Goal: Information Seeking & Learning: Learn about a topic

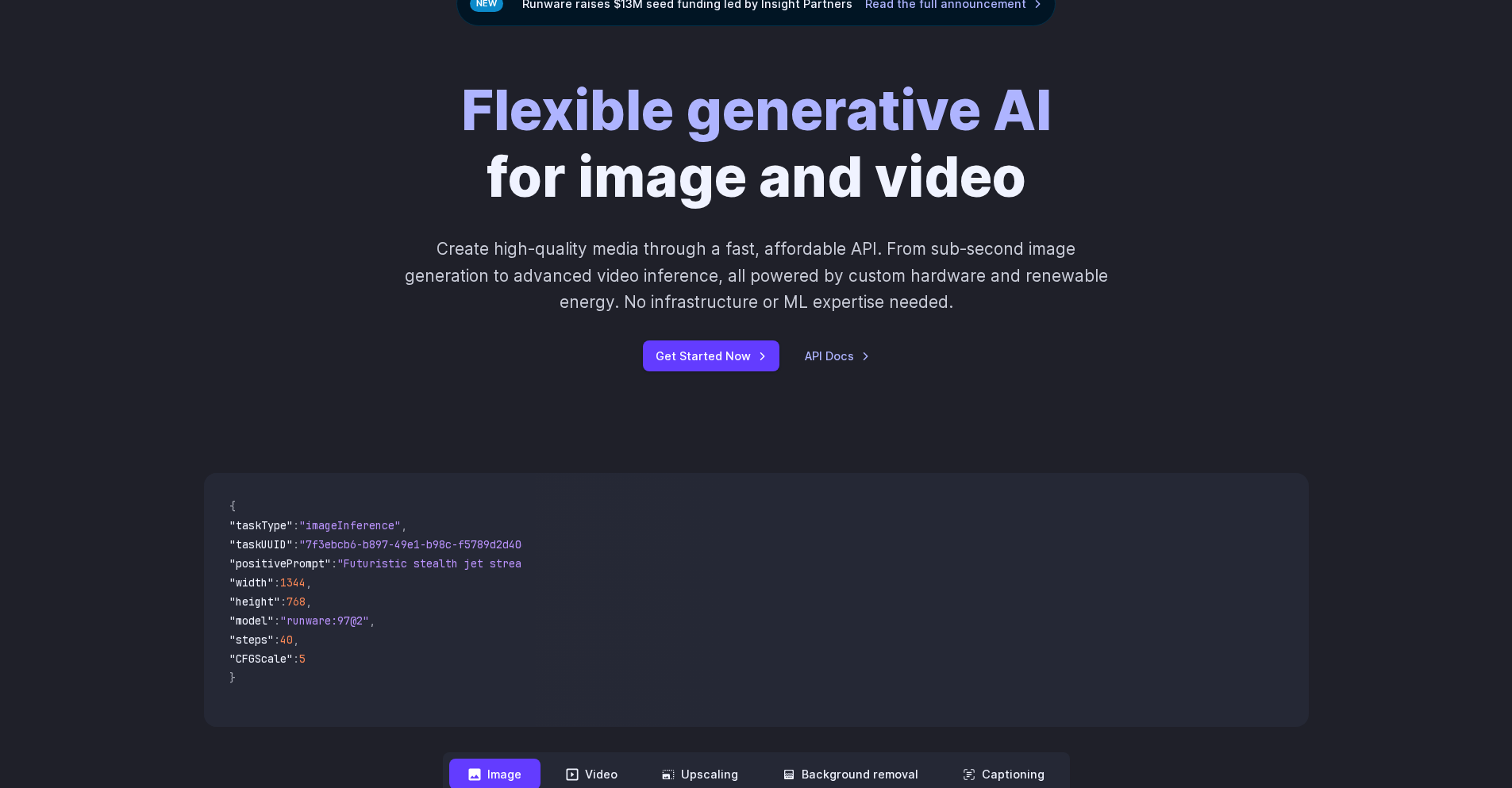
scroll to position [238, 0]
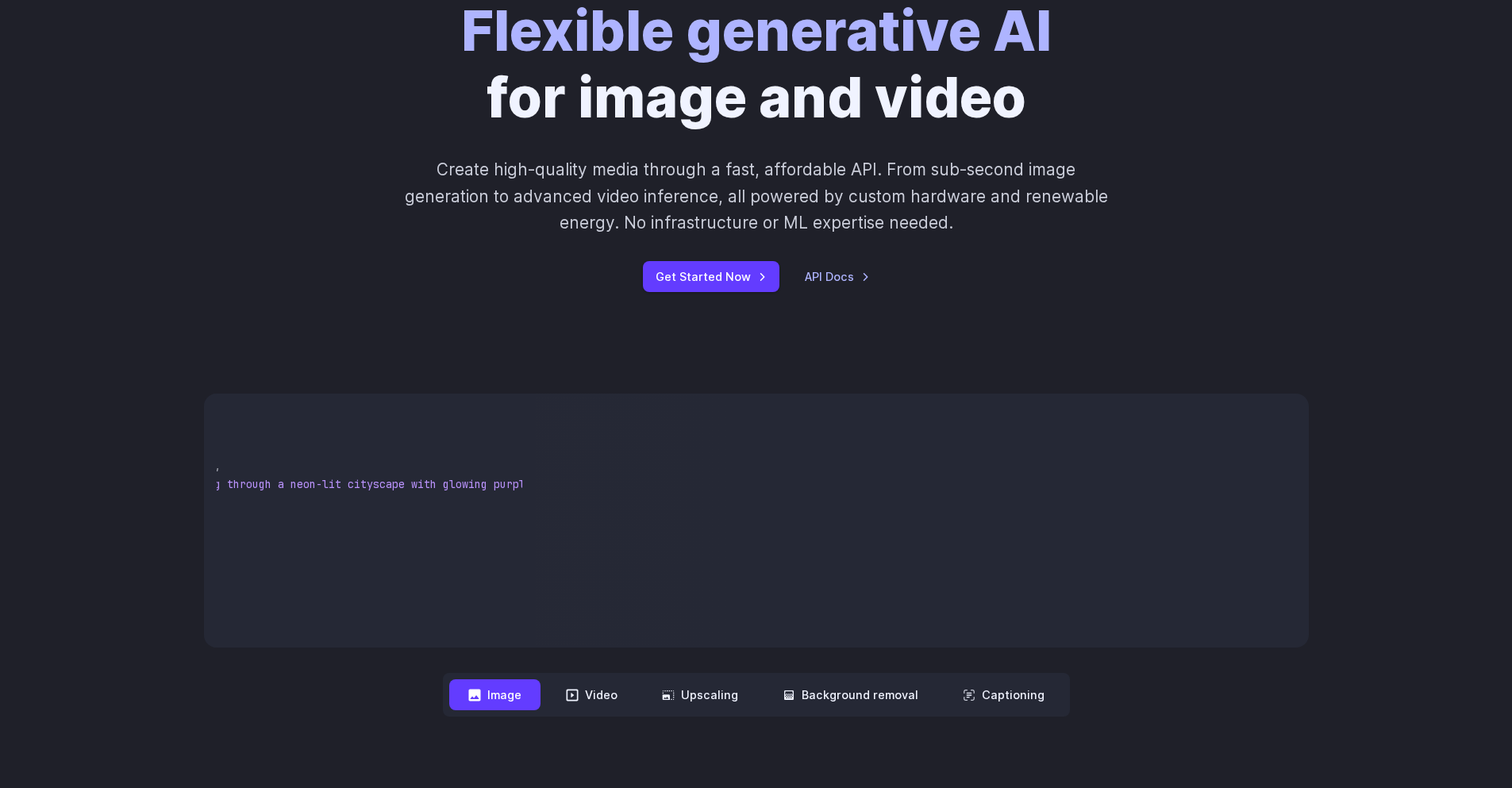
drag, startPoint x: 340, startPoint y: 519, endPoint x: 462, endPoint y: 510, distance: 122.3
drag, startPoint x: 293, startPoint y: 515, endPoint x: 249, endPoint y: 517, distance: 44.0
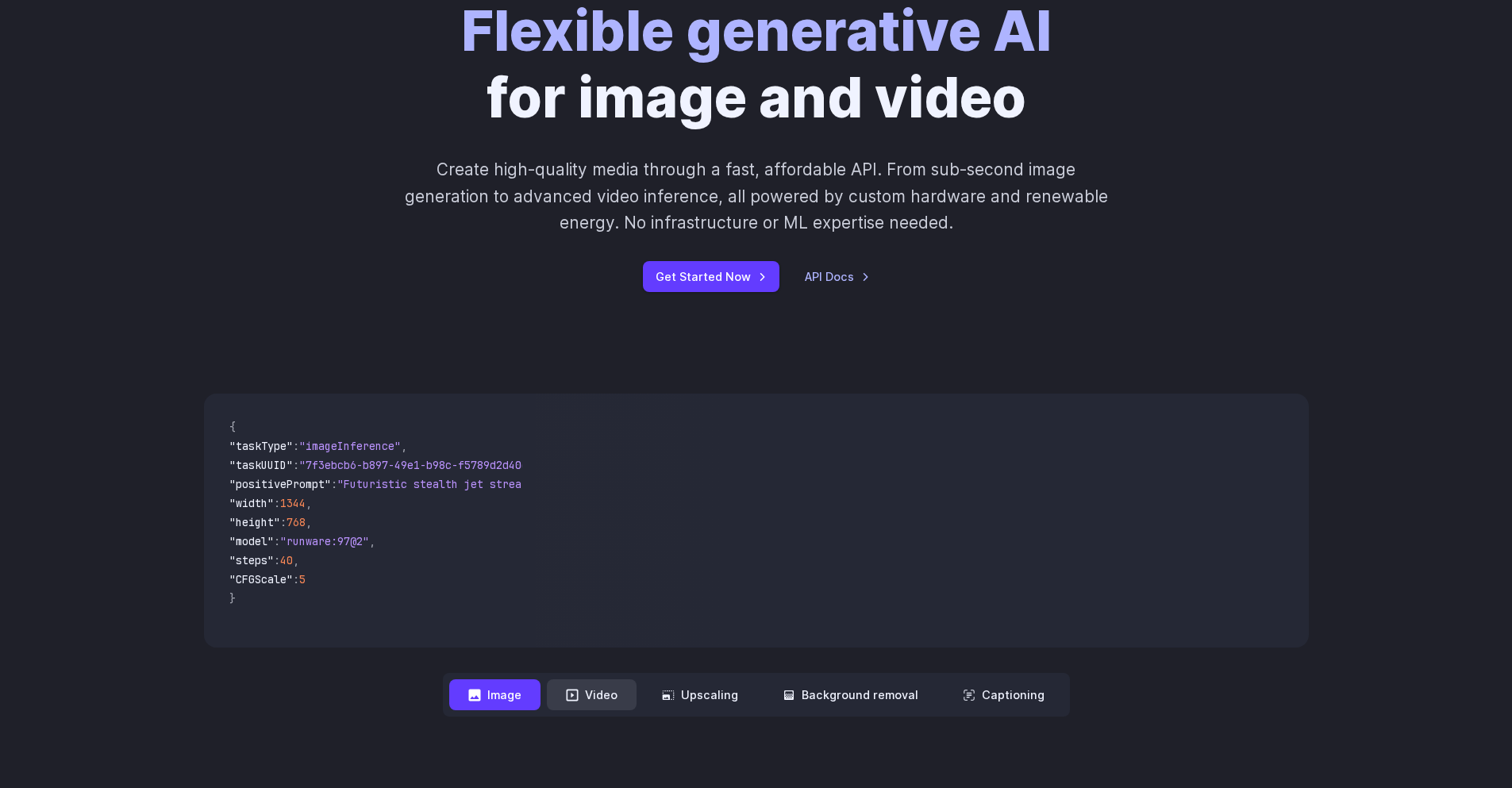
click at [573, 686] on button "Video" at bounding box center [592, 694] width 90 height 31
click at [692, 675] on nav "**********" at bounding box center [756, 694] width 627 height 44
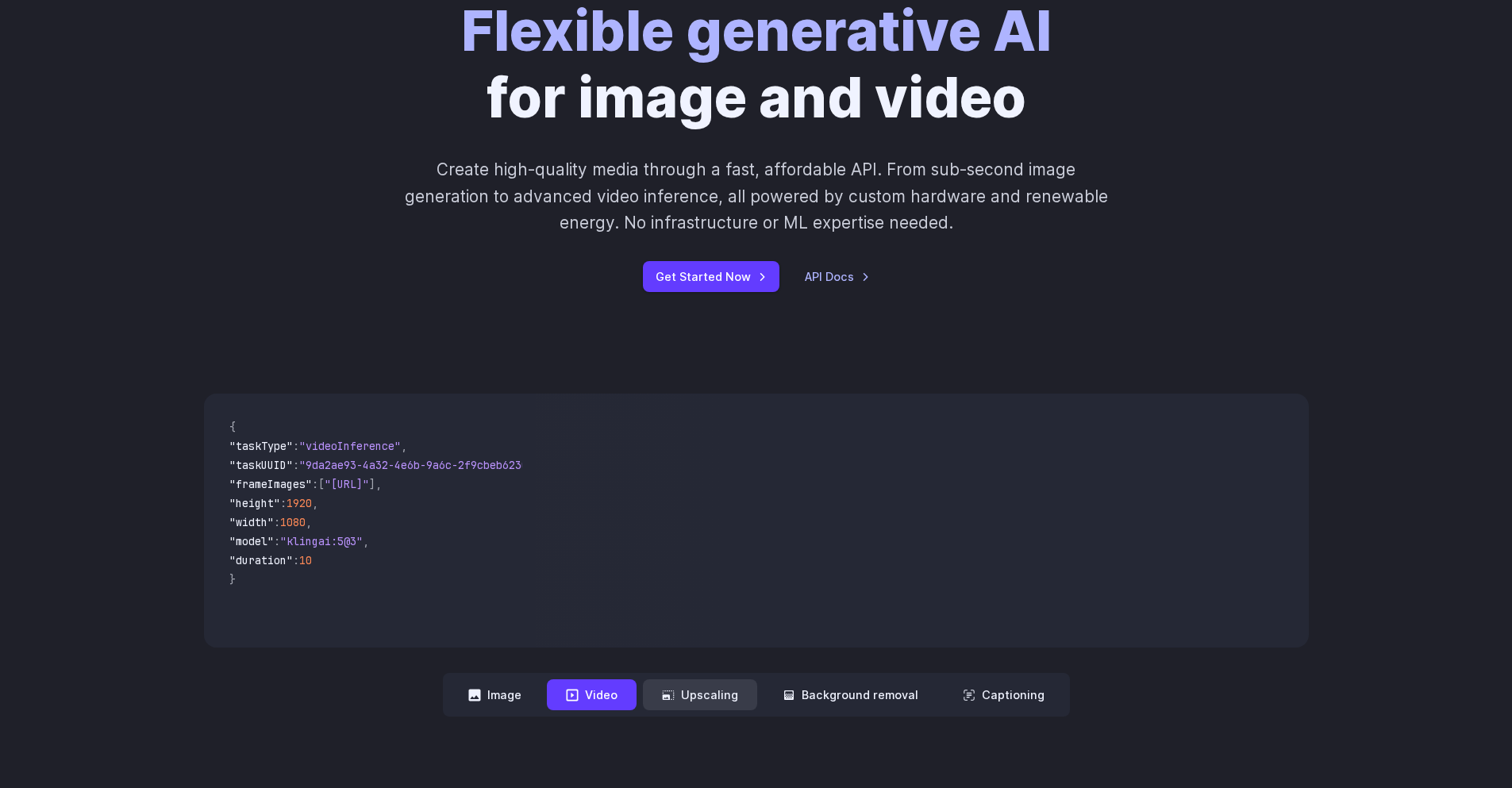
click at [696, 693] on button "Upscaling" at bounding box center [700, 694] width 114 height 31
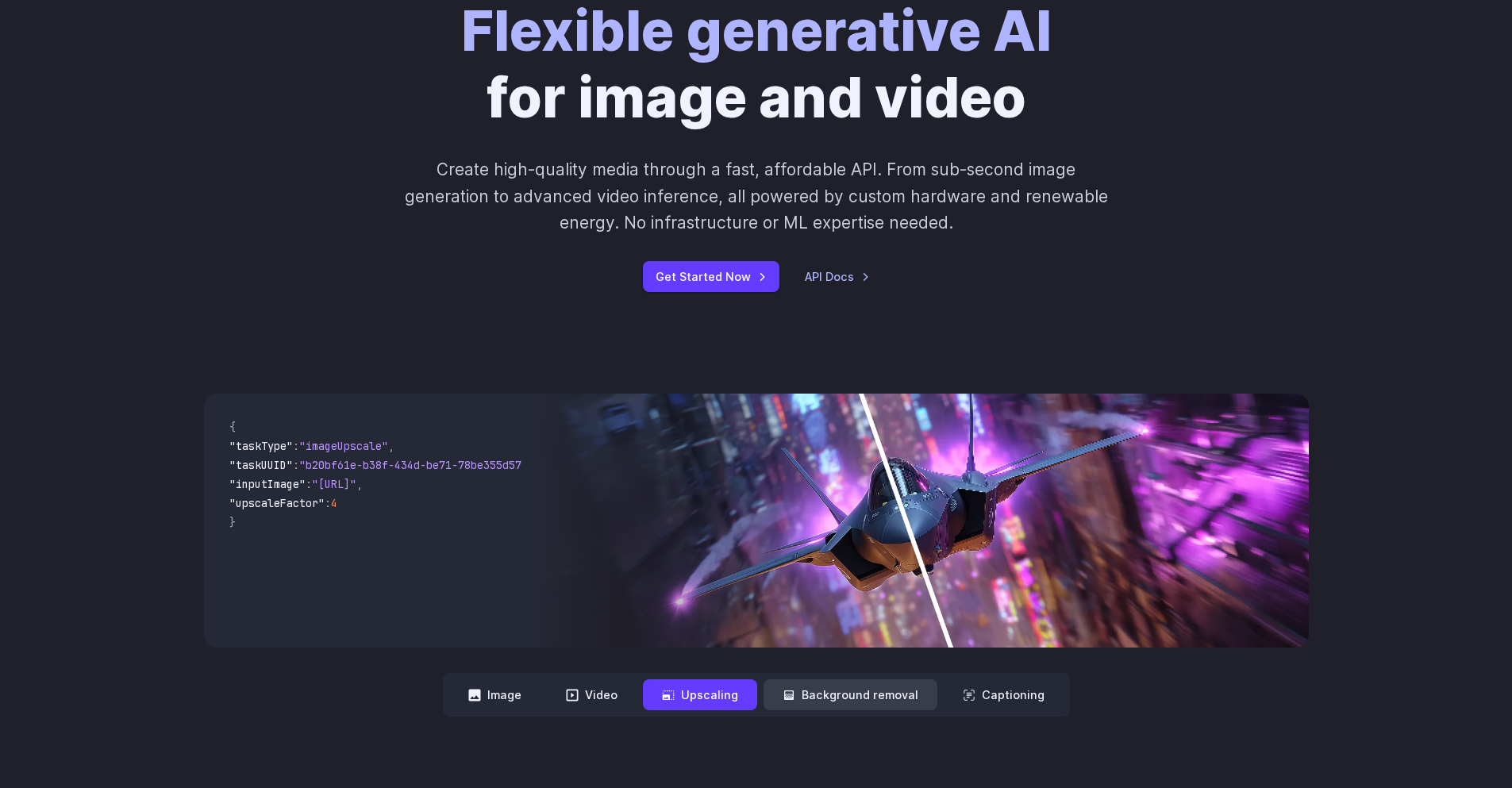
click at [852, 690] on button "Background removal" at bounding box center [850, 694] width 174 height 31
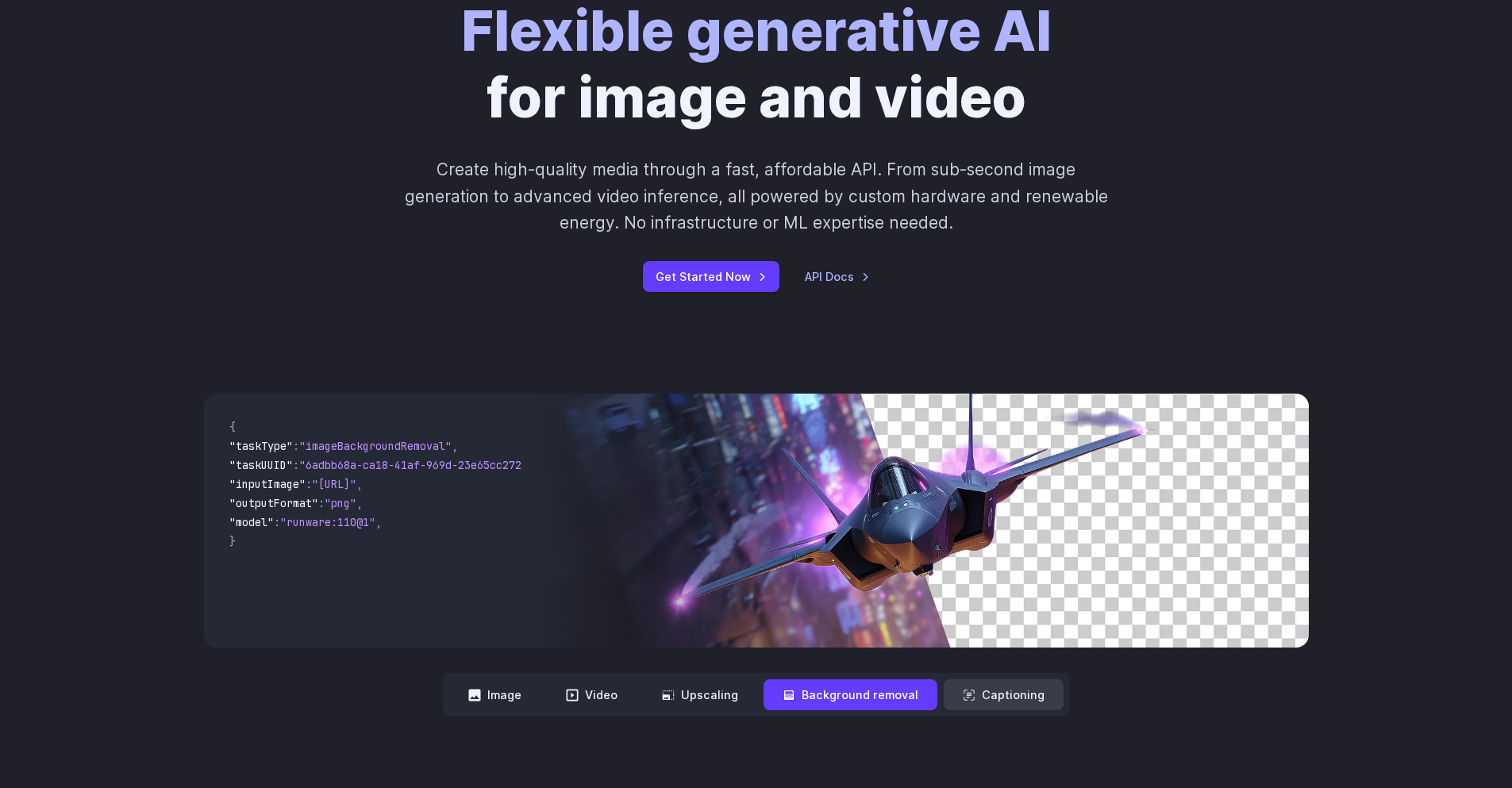
click at [1016, 698] on button "Captioning" at bounding box center [1004, 694] width 120 height 31
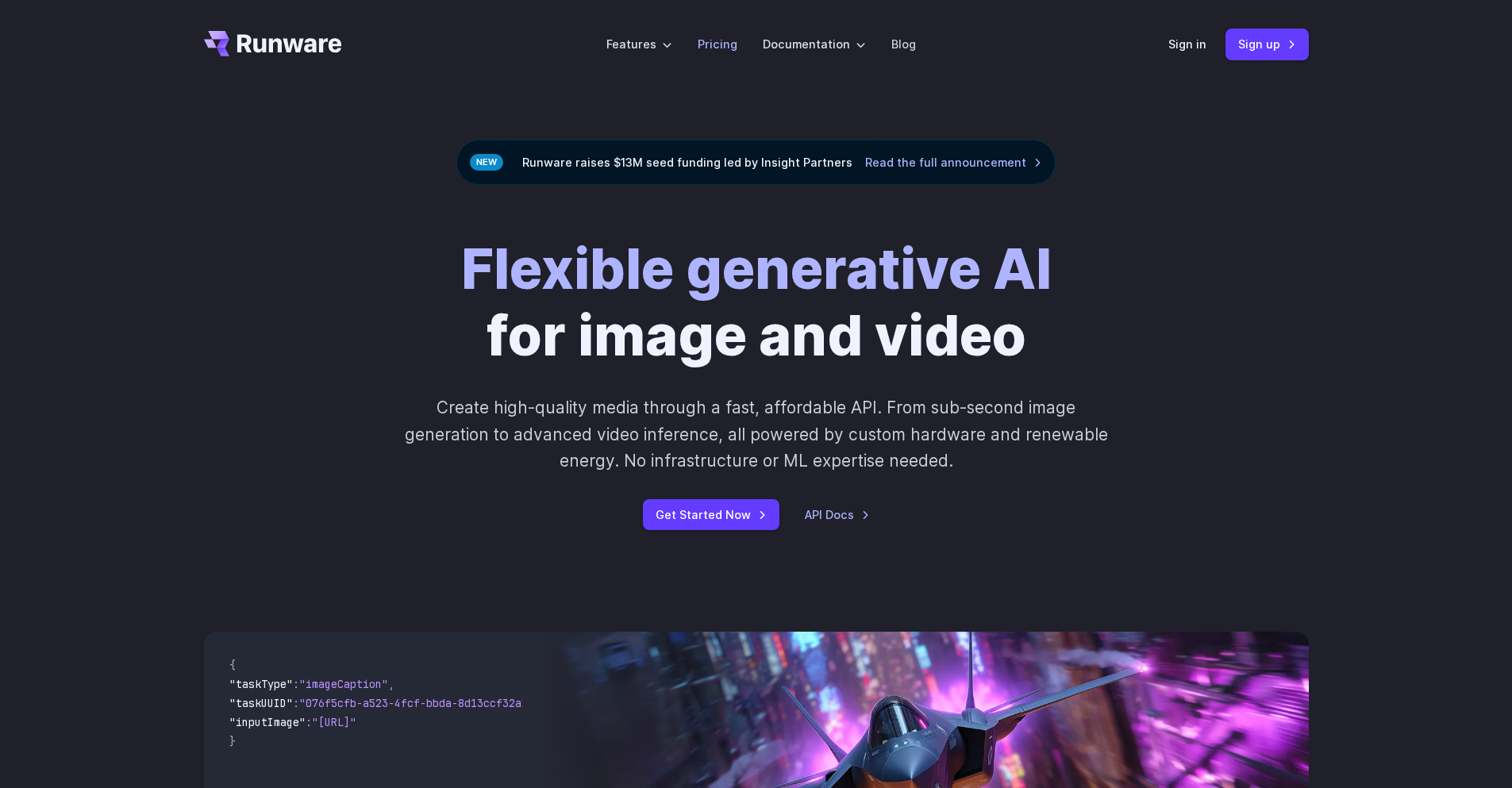
click at [709, 41] on link "Pricing" at bounding box center [717, 43] width 39 height 18
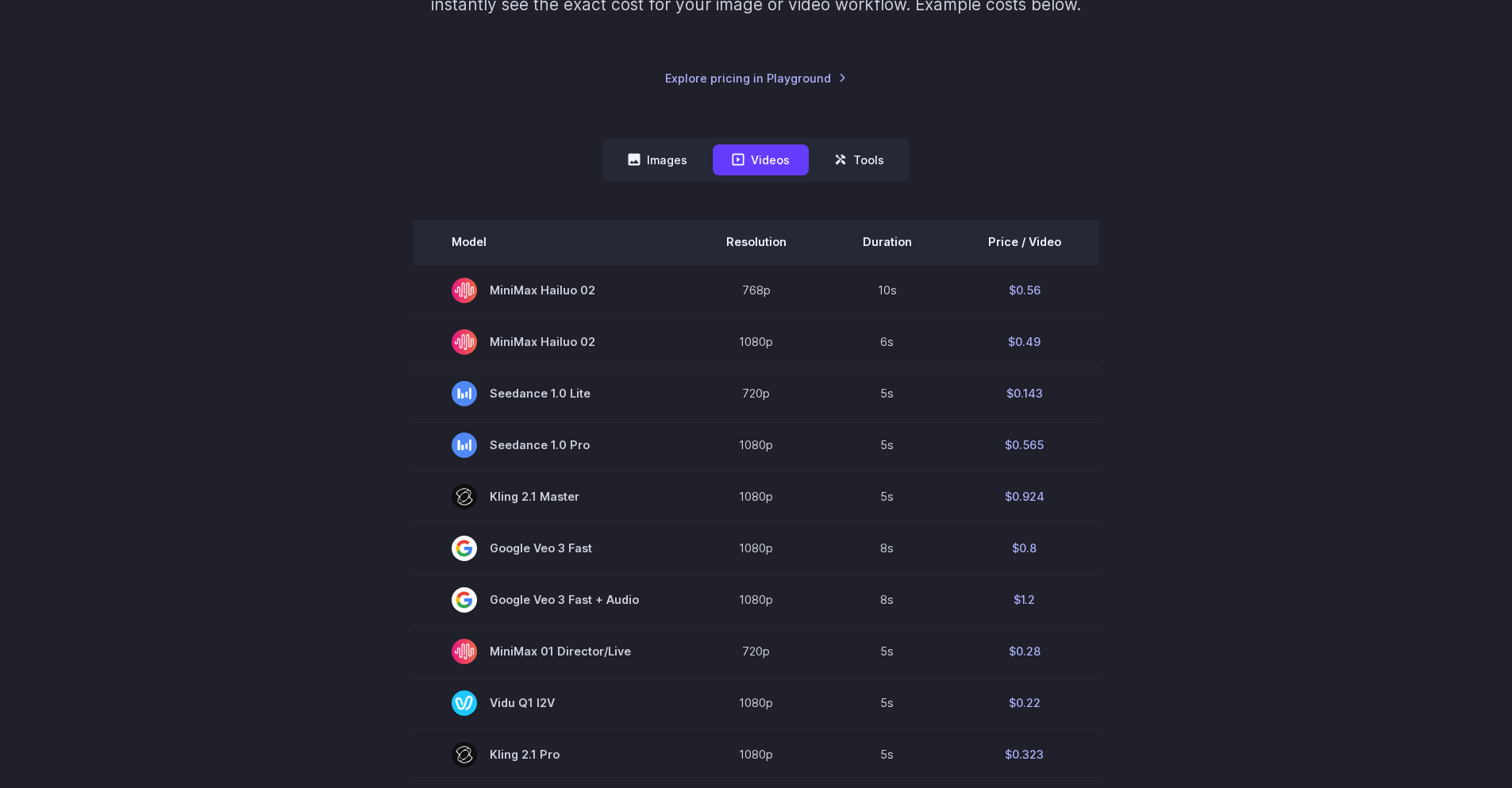
scroll to position [397, 0]
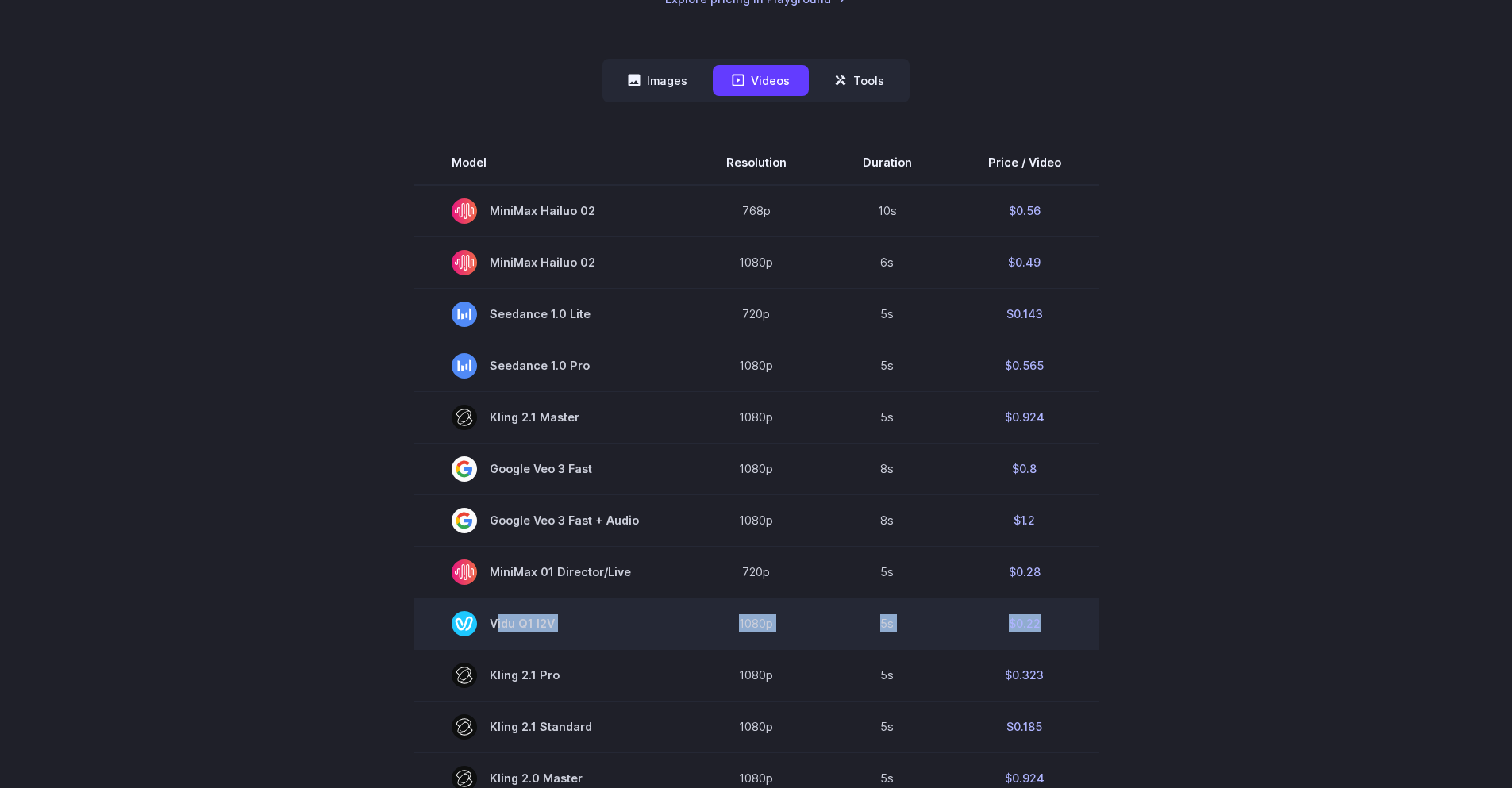
drag, startPoint x: 1040, startPoint y: 628, endPoint x: 647, endPoint y: 613, distance: 393.3
click at [633, 621] on tr "Vidu Q1 I2V 1080p 5s $0.22" at bounding box center [756, 622] width 685 height 51
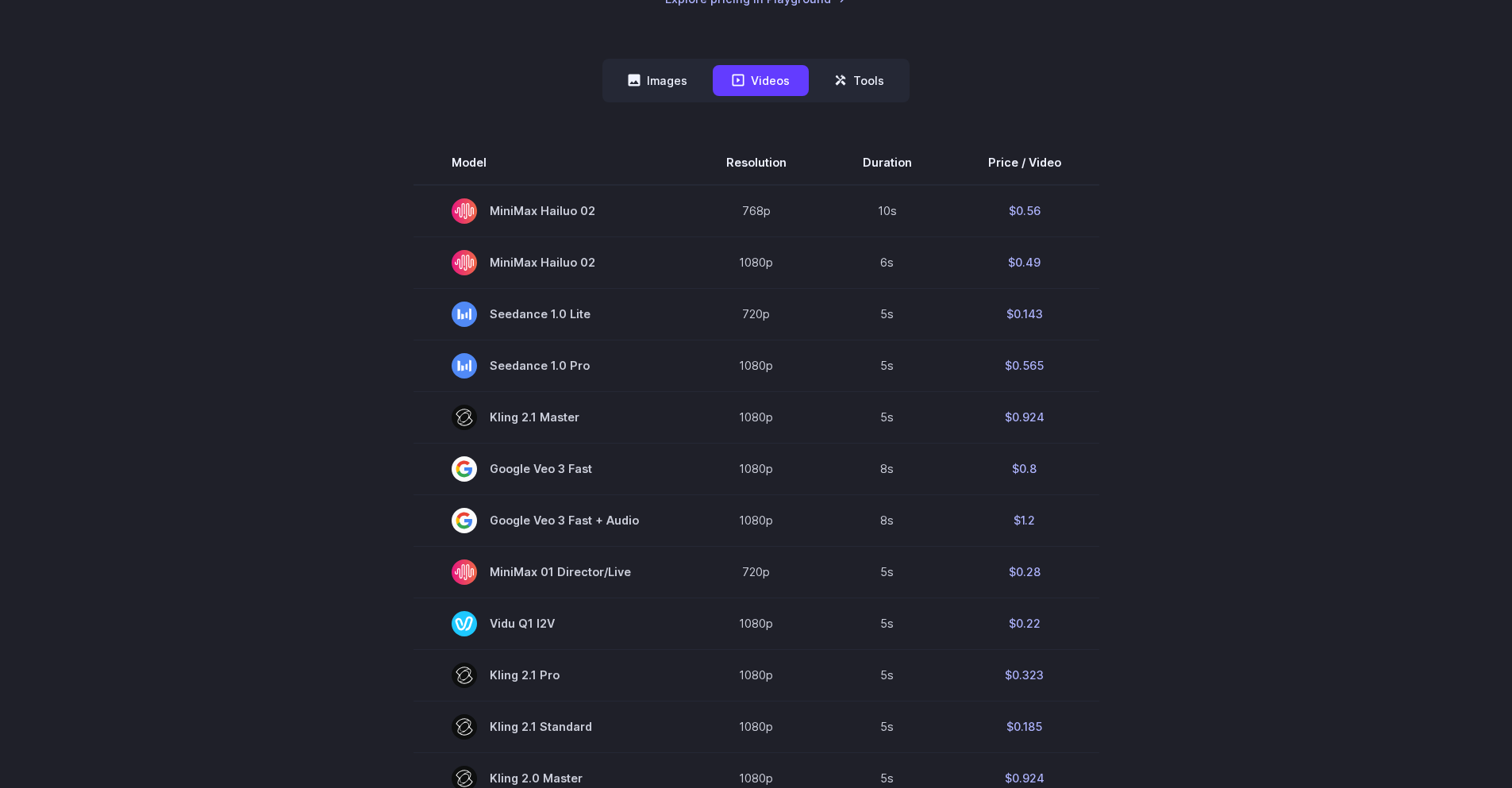
click at [1182, 586] on section "Model Resolution Duration Price / Video MiniMax Hailuo 02 768p 10s $0.56 MiniMa…" at bounding box center [756, 678] width 1105 height 1075
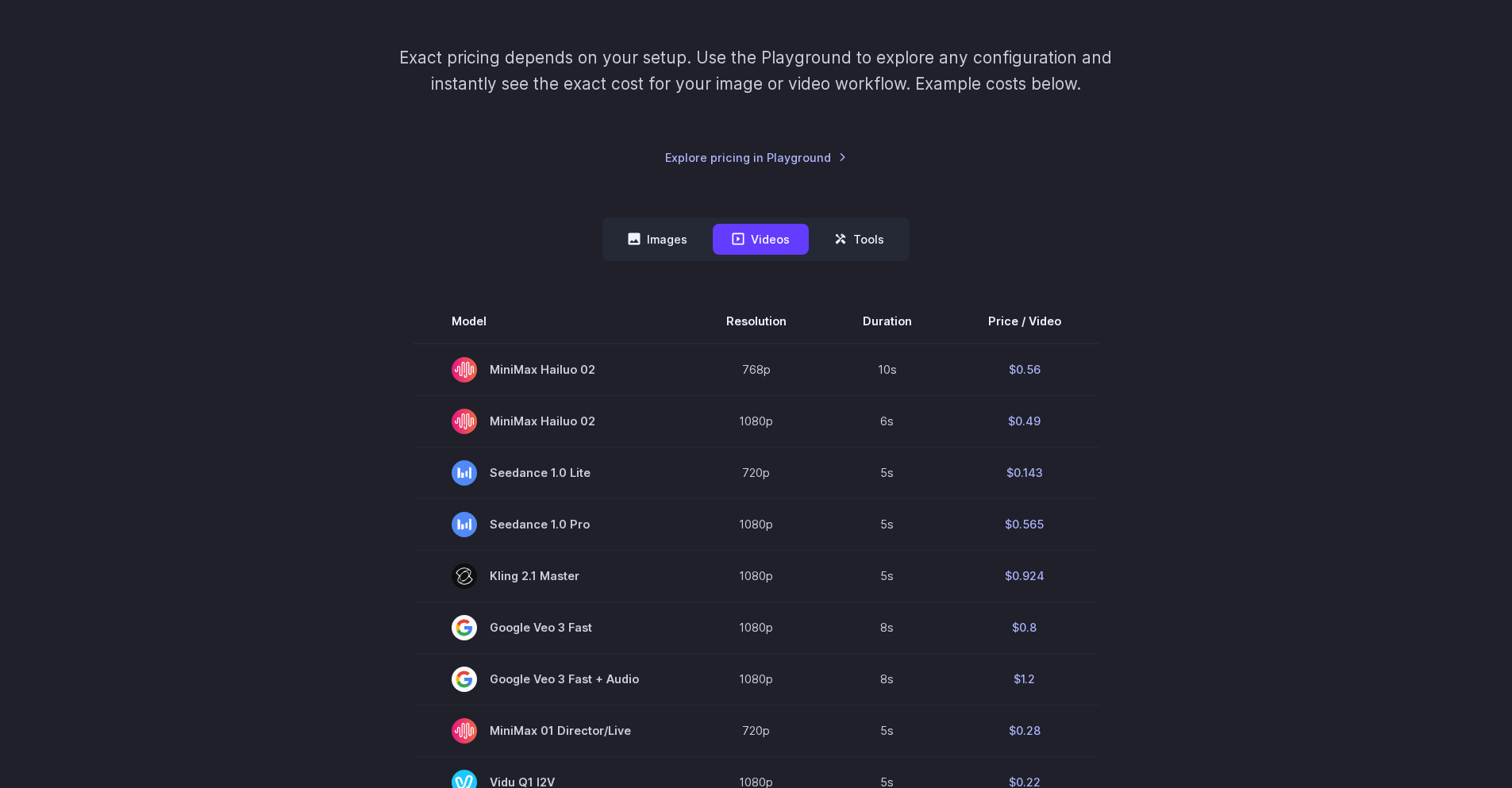
scroll to position [159, 0]
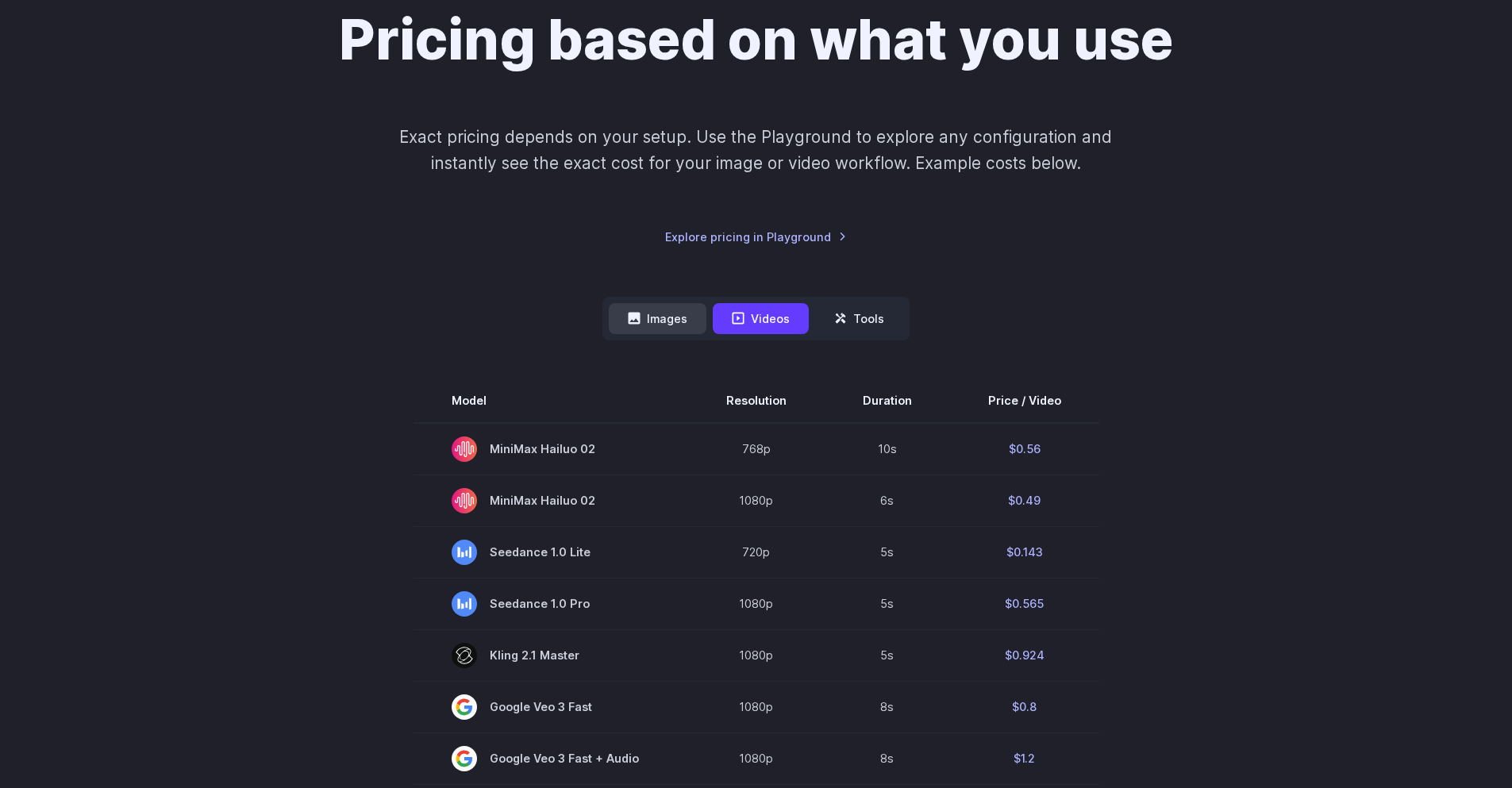
click at [700, 327] on button "Images" at bounding box center [657, 318] width 97 height 31
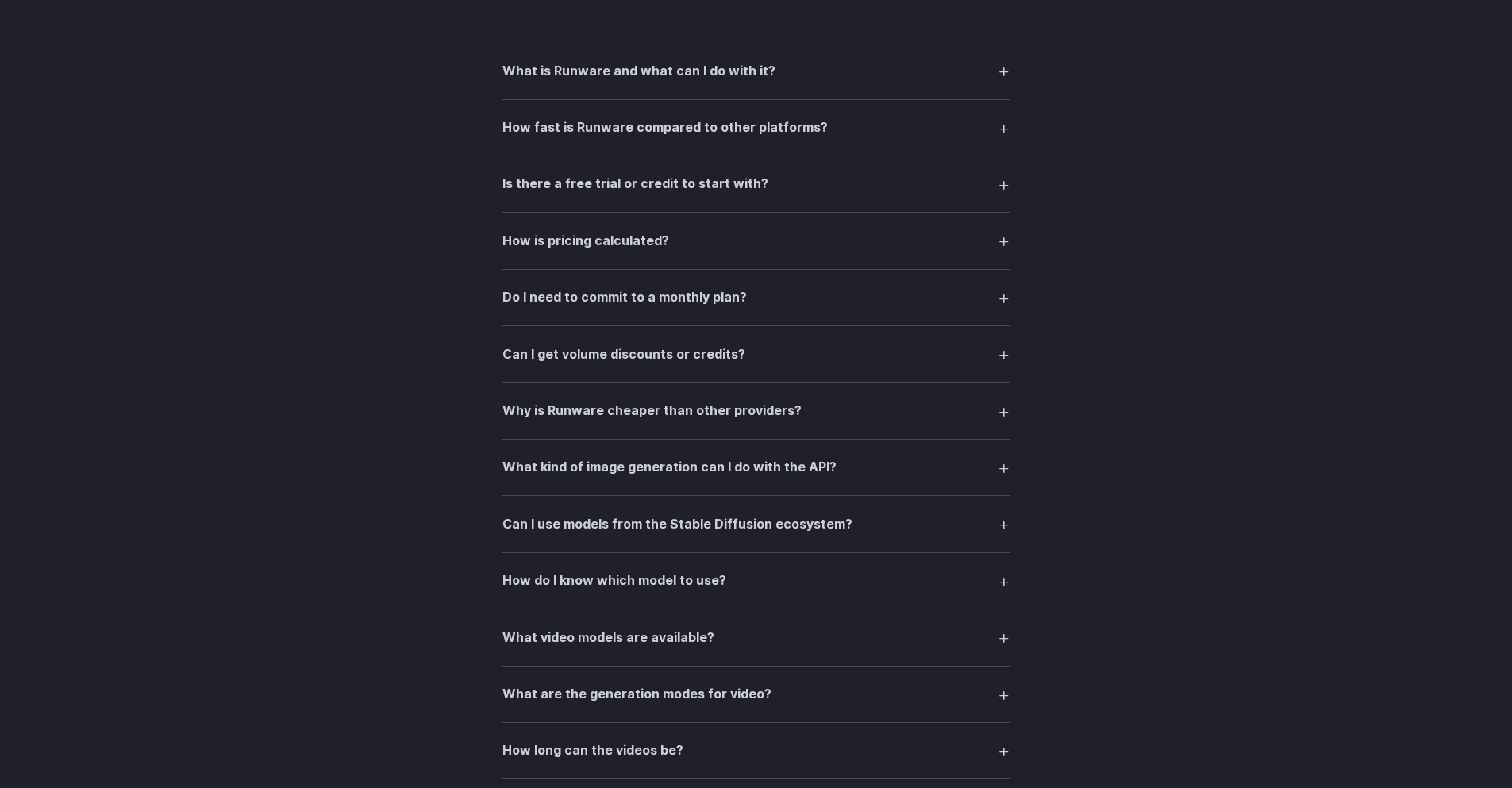
scroll to position [0, 0]
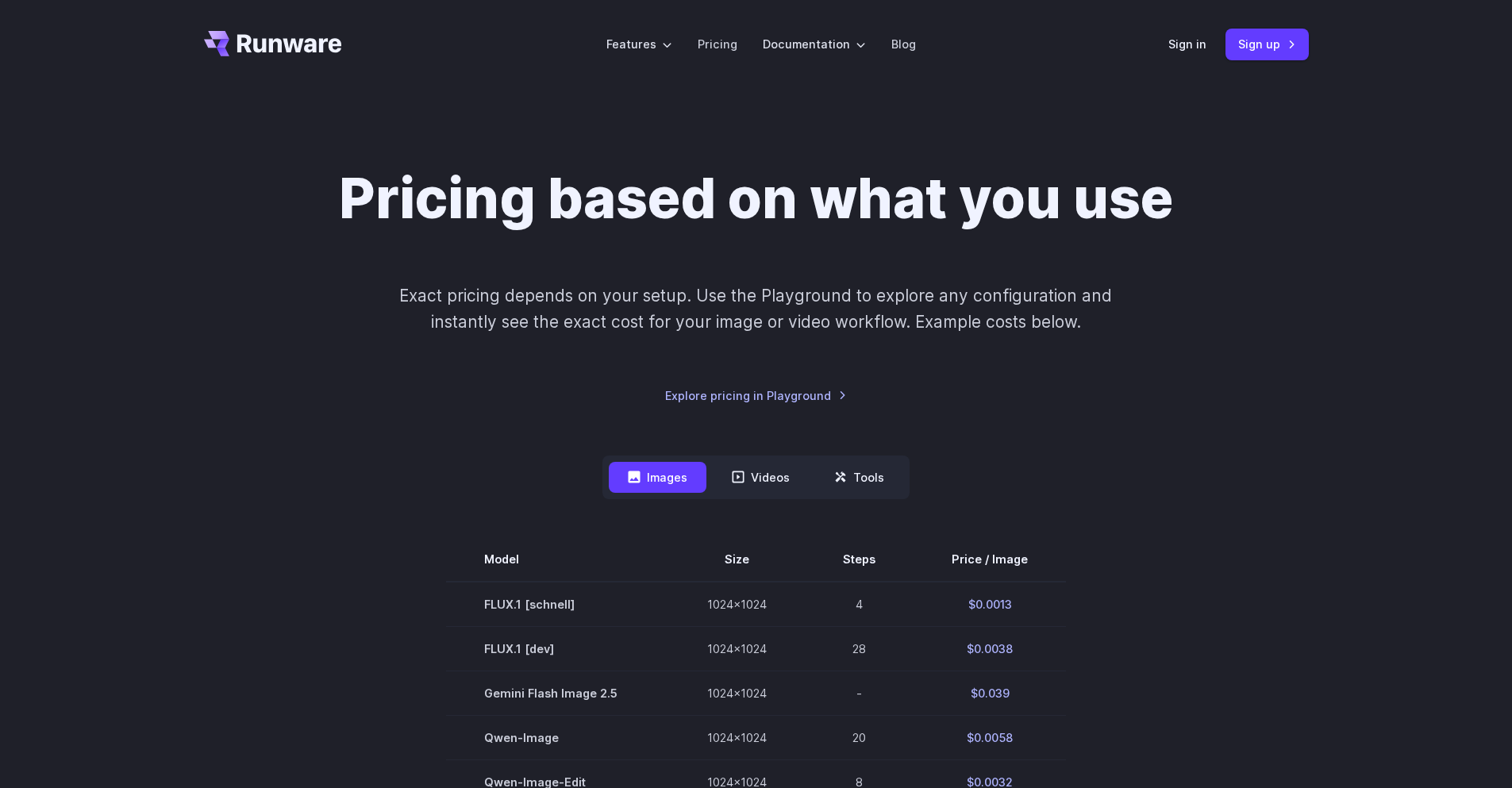
drag, startPoint x: 1202, startPoint y: 460, endPoint x: 1299, endPoint y: -69, distance: 537.8
